Goal: Transaction & Acquisition: Purchase product/service

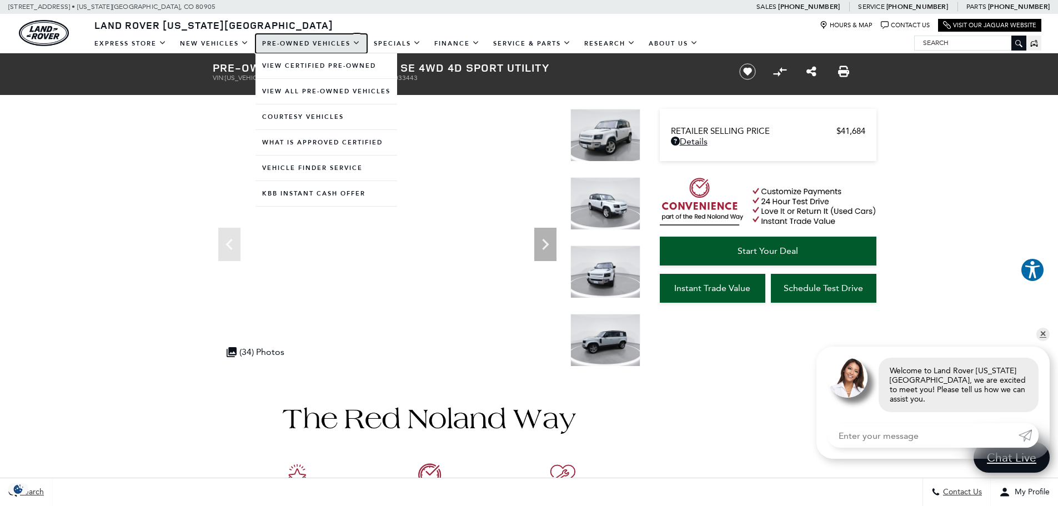
click at [287, 46] on link "Pre-Owned Vehicles" at bounding box center [312, 43] width 112 height 19
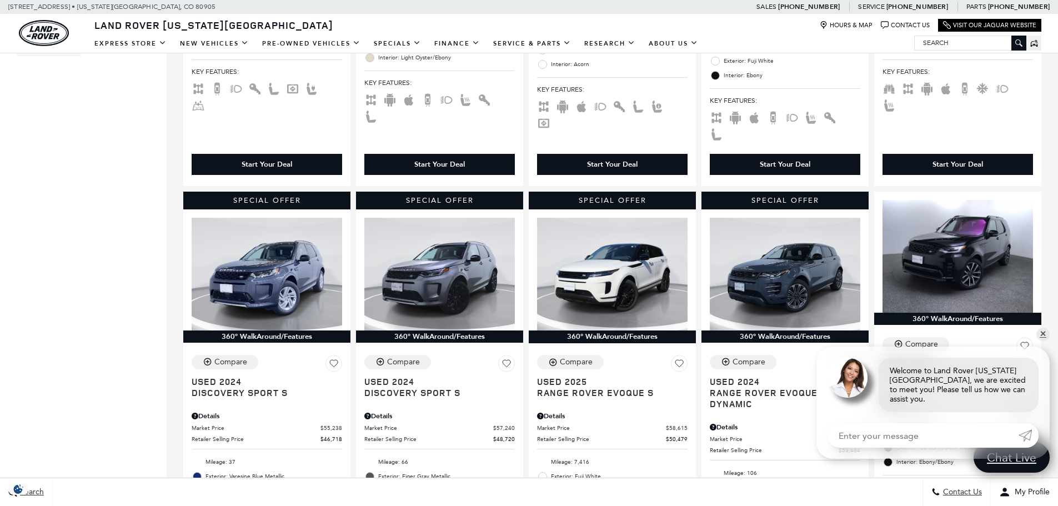
scroll to position [556, 0]
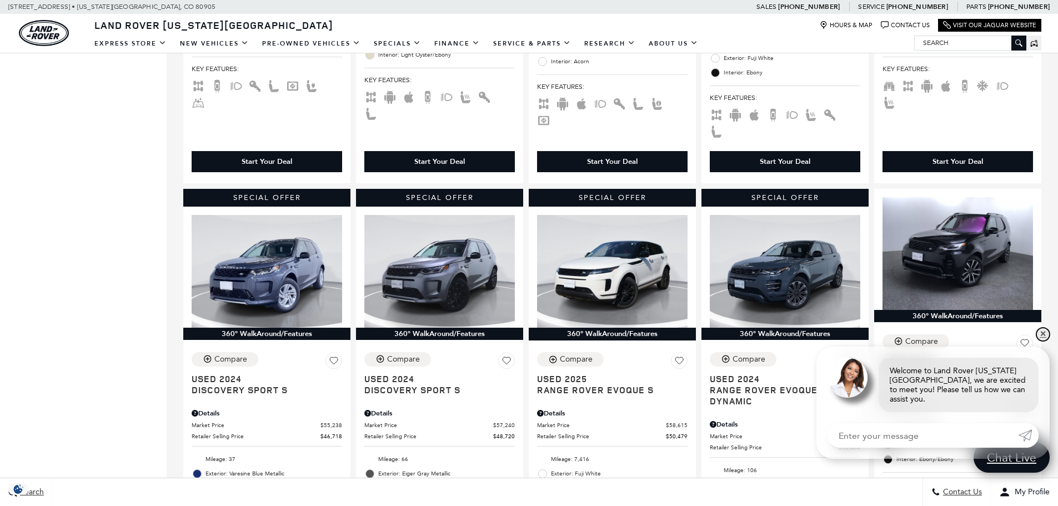
click at [1044, 341] on link "✕" at bounding box center [1043, 334] width 13 height 13
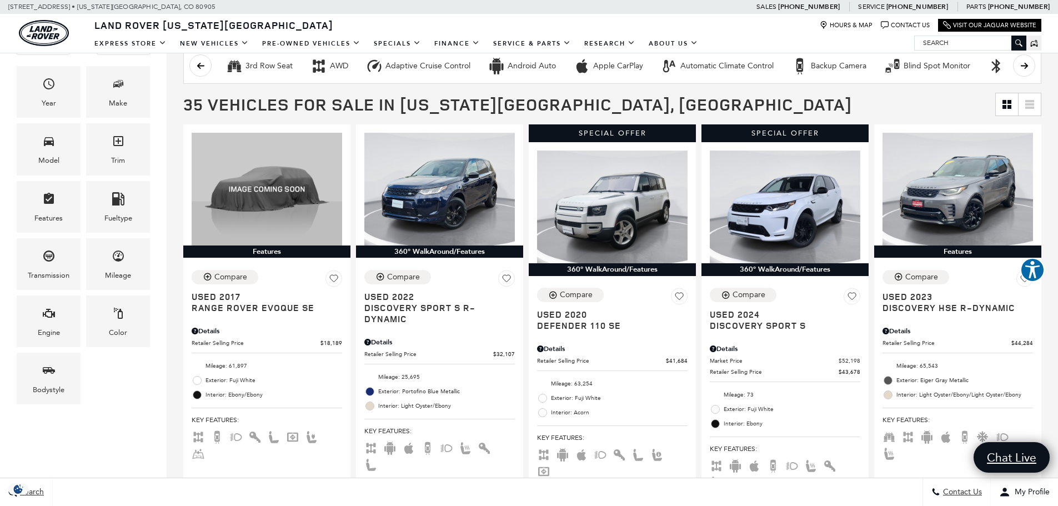
scroll to position [0, 0]
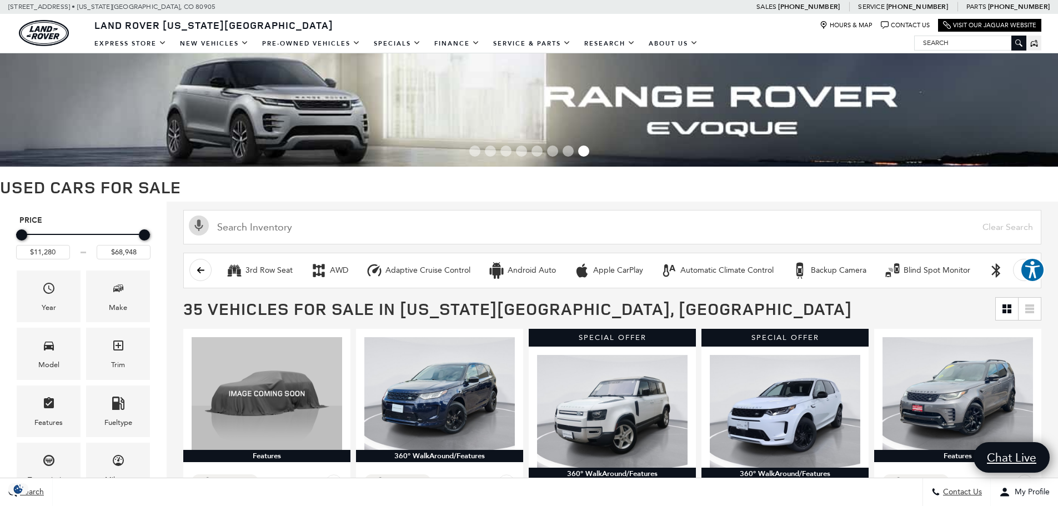
click at [197, 267] on icon "scroll left" at bounding box center [201, 270] width 8 height 8
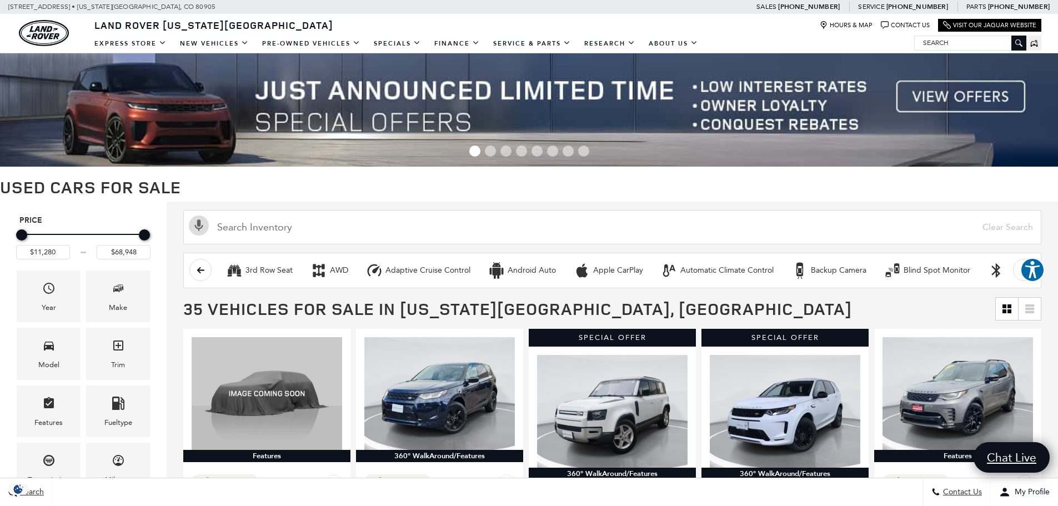
click at [199, 269] on icon "scroll left" at bounding box center [200, 270] width 7 height 6
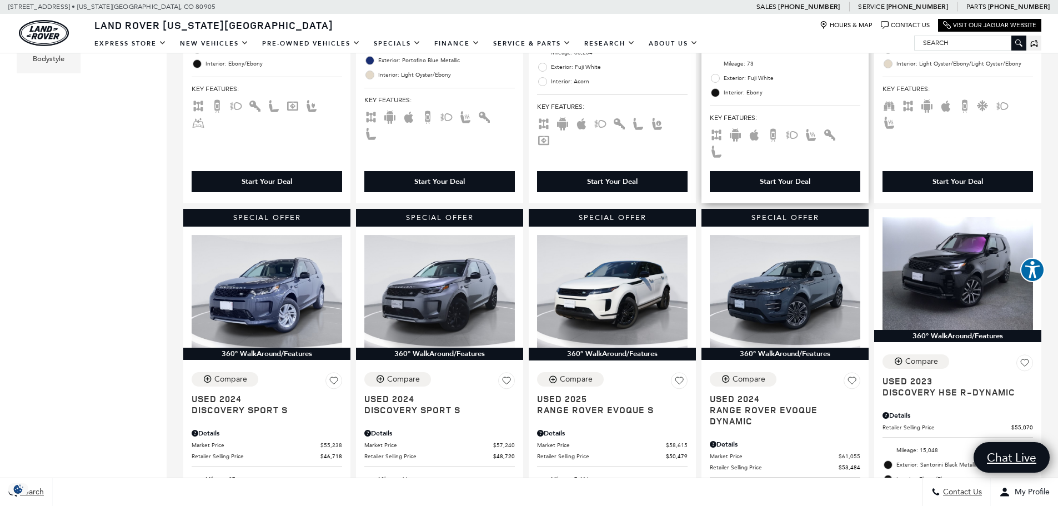
scroll to position [556, 0]
